Goal: Obtain resource: Download file/media

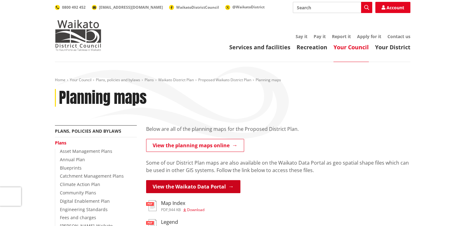
click at [193, 184] on link "View the Waikato Data Portal" at bounding box center [193, 186] width 94 height 13
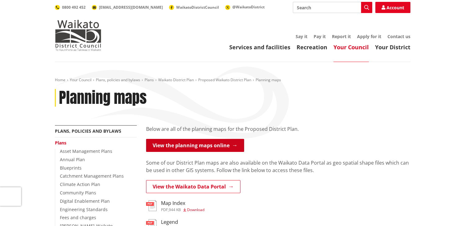
click at [186, 143] on link "View the planning maps online" at bounding box center [195, 145] width 98 height 13
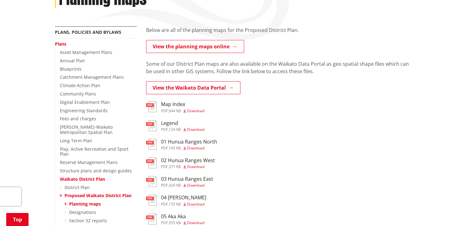
scroll to position [88, 0]
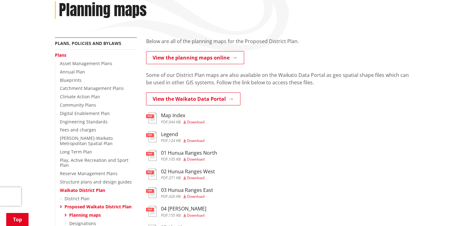
click at [172, 117] on h3 "Map Index" at bounding box center [182, 116] width 43 height 6
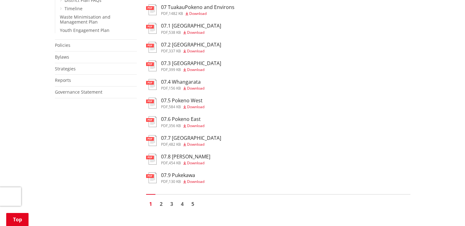
scroll to position [413, 0]
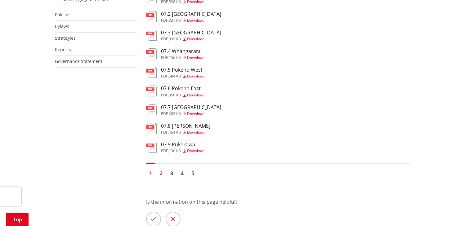
click at [161, 174] on link "2" at bounding box center [161, 173] width 9 height 9
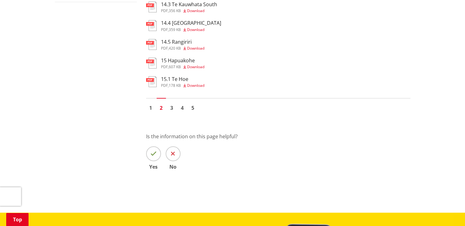
scroll to position [494, 0]
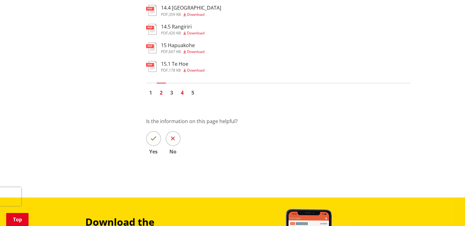
click at [183, 93] on link "4" at bounding box center [182, 92] width 9 height 9
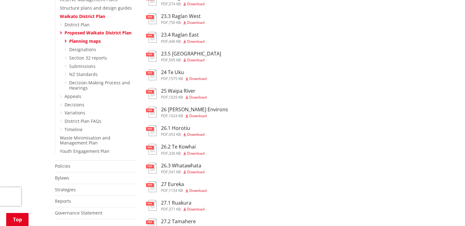
scroll to position [270, 0]
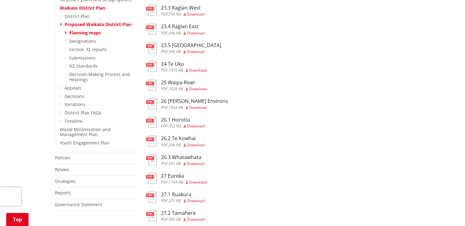
click at [197, 107] on span "Download" at bounding box center [197, 107] width 17 height 5
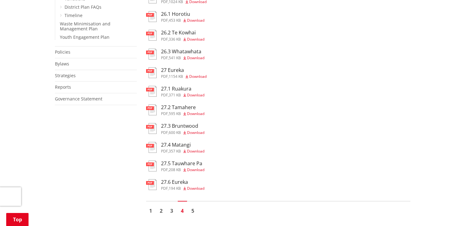
scroll to position [377, 0]
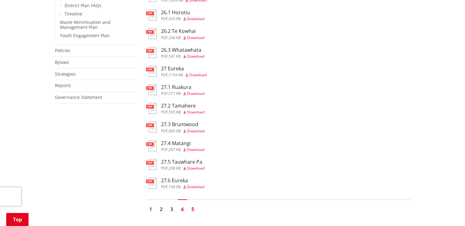
click at [193, 208] on link "5" at bounding box center [192, 209] width 9 height 9
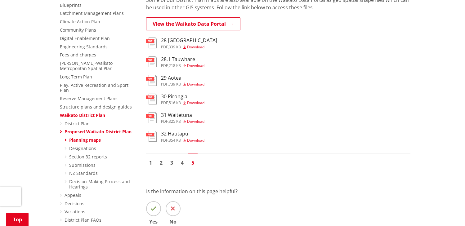
scroll to position [180, 0]
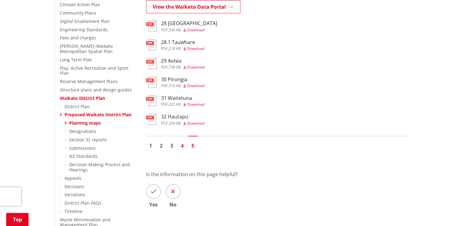
click at [181, 146] on link "4" at bounding box center [182, 145] width 9 height 9
